Goal: Task Accomplishment & Management: Use online tool/utility

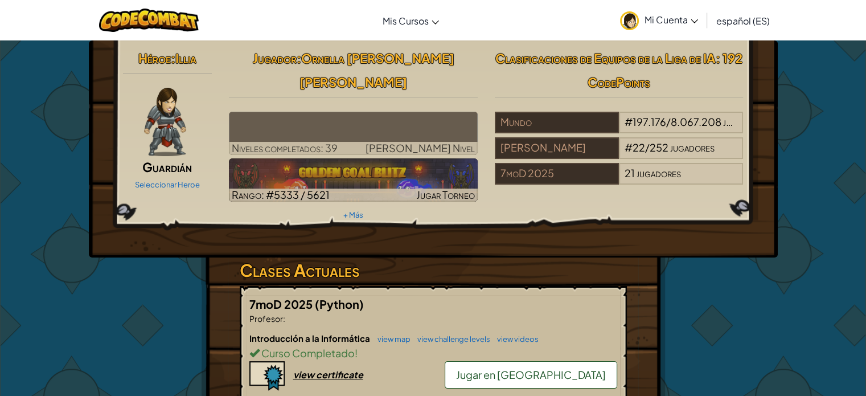
drag, startPoint x: 0, startPoint y: 0, endPoint x: 67, endPoint y: 15, distance: 68.8
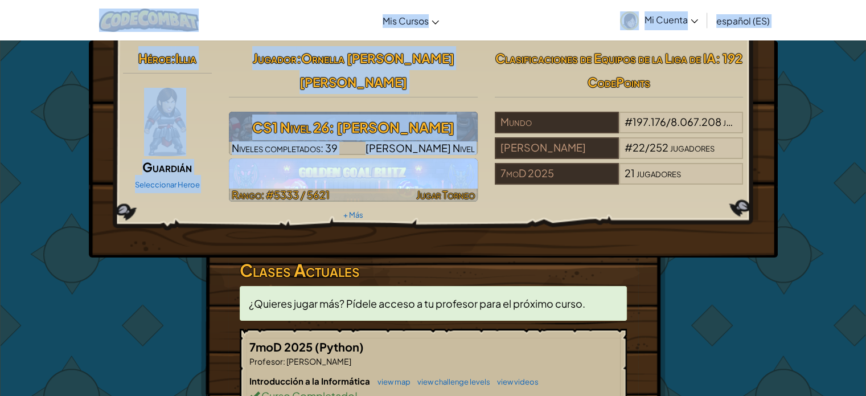
drag, startPoint x: 67, startPoint y: 15, endPoint x: 332, endPoint y: 150, distance: 297.3
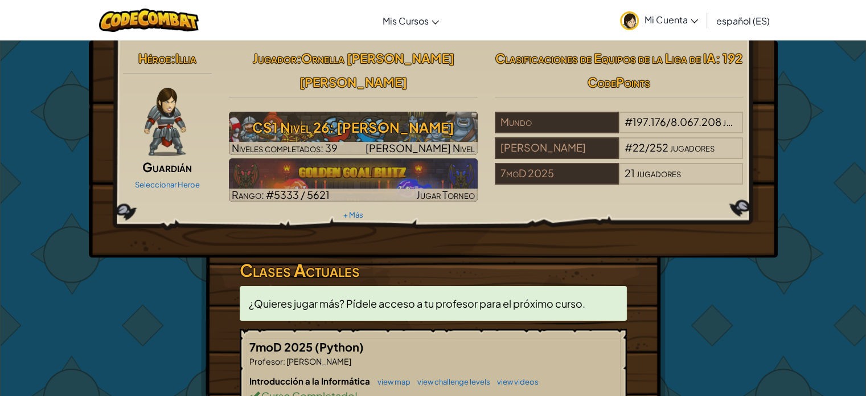
click at [295, 199] on div "Héroe : [PERSON_NAME] Seleccionar Heroe Jugador : Ornella [PERSON_NAME] [PERSON…" at bounding box center [433, 148] width 689 height 217
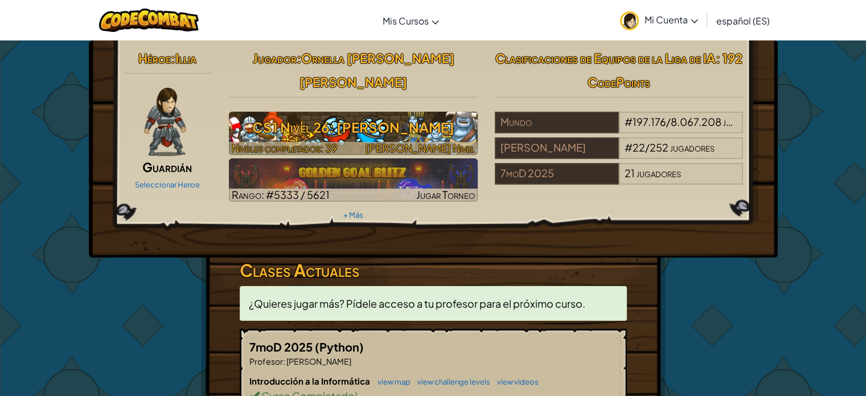
click at [332, 114] on h3 "CS1 Nivel 26: [PERSON_NAME]" at bounding box center [353, 127] width 249 height 26
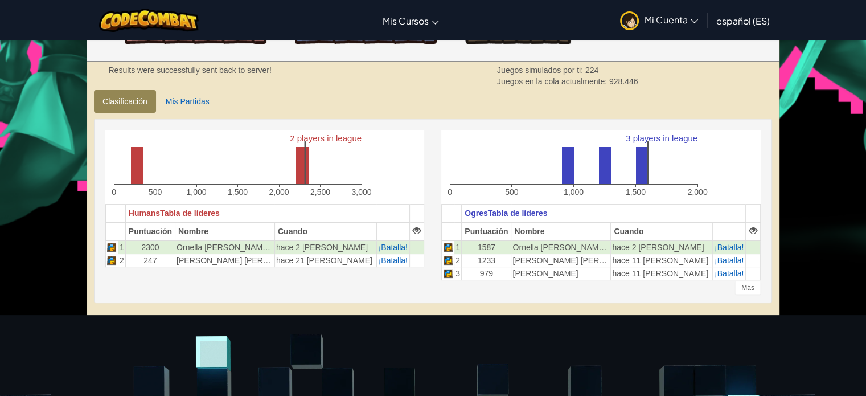
scroll to position [242, 0]
